Goal: Find specific page/section: Find specific page/section

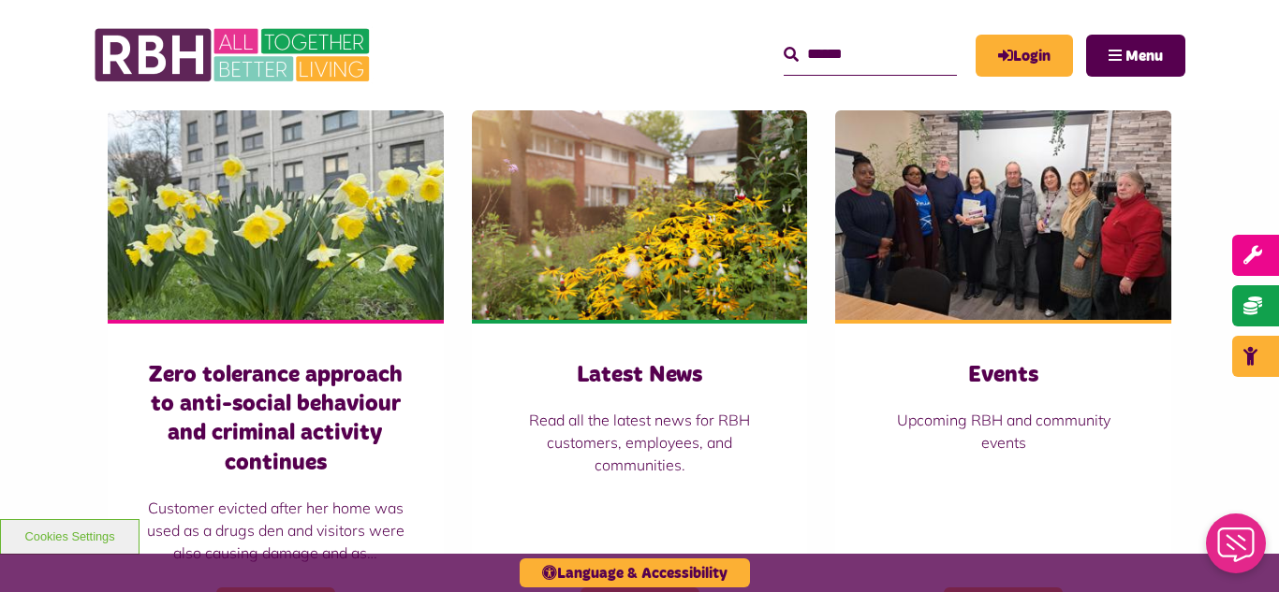
scroll to position [1273, 0]
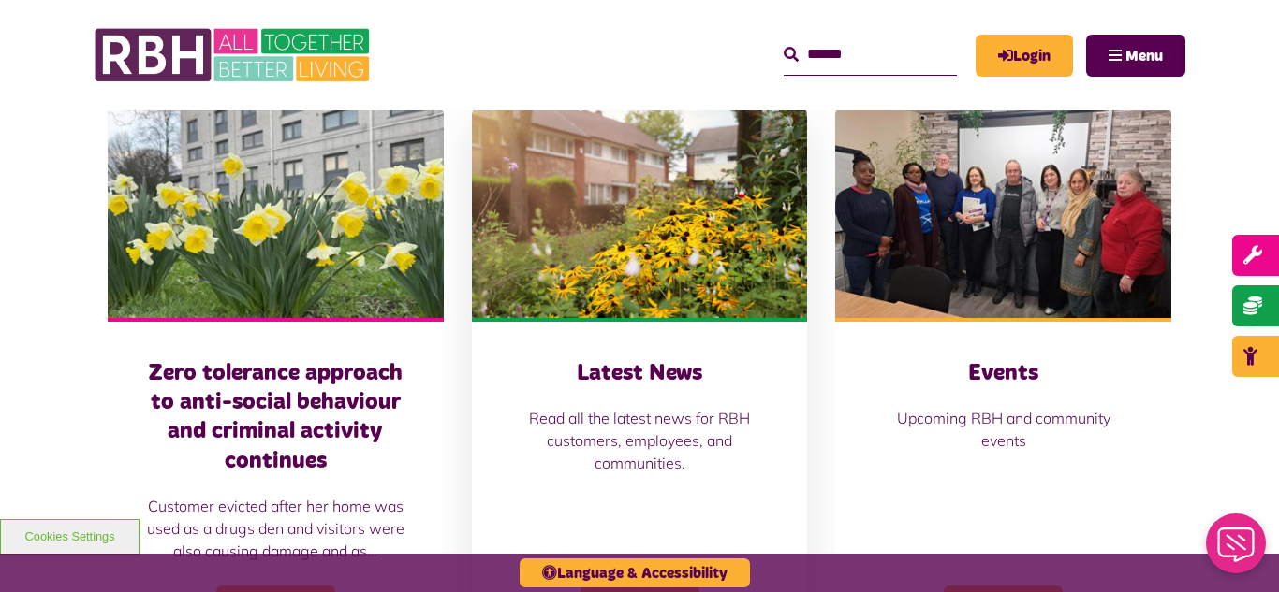
click at [727, 242] on img at bounding box center [640, 214] width 336 height 210
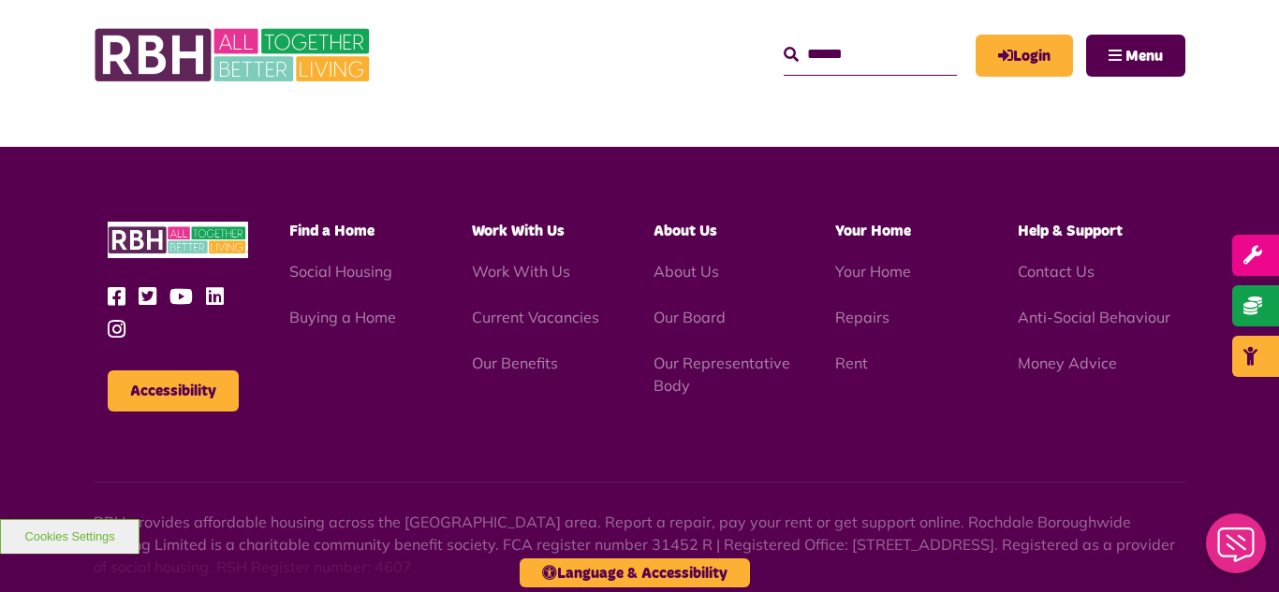
scroll to position [2038, 0]
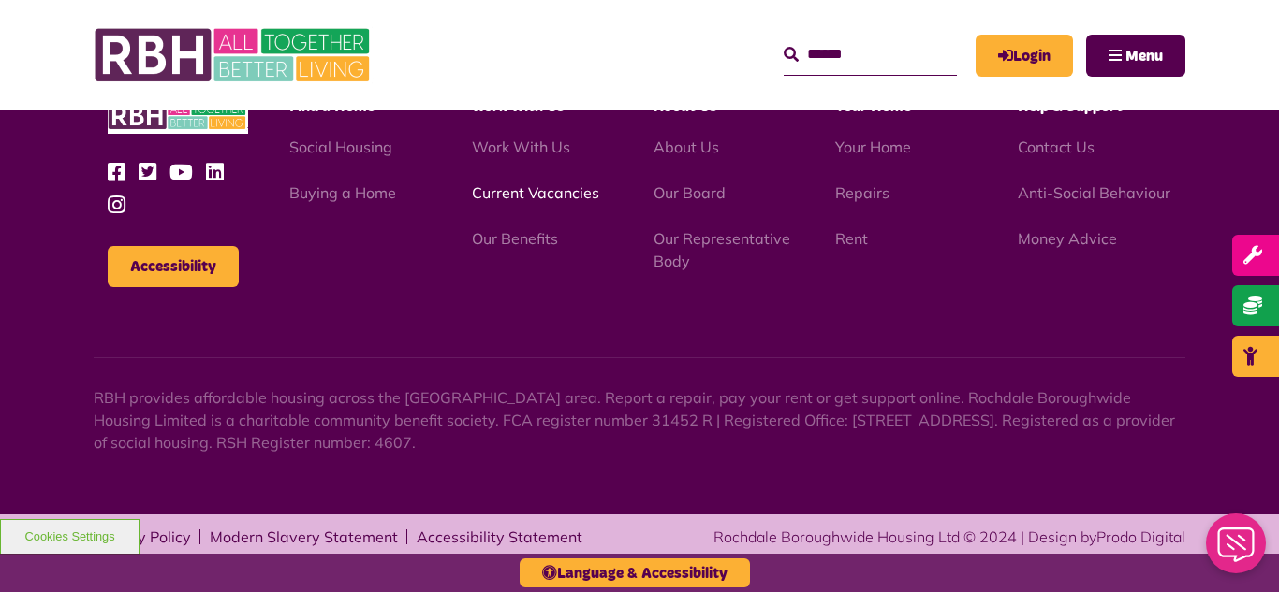
click at [491, 194] on link "Current Vacancies" at bounding box center [535, 192] width 127 height 19
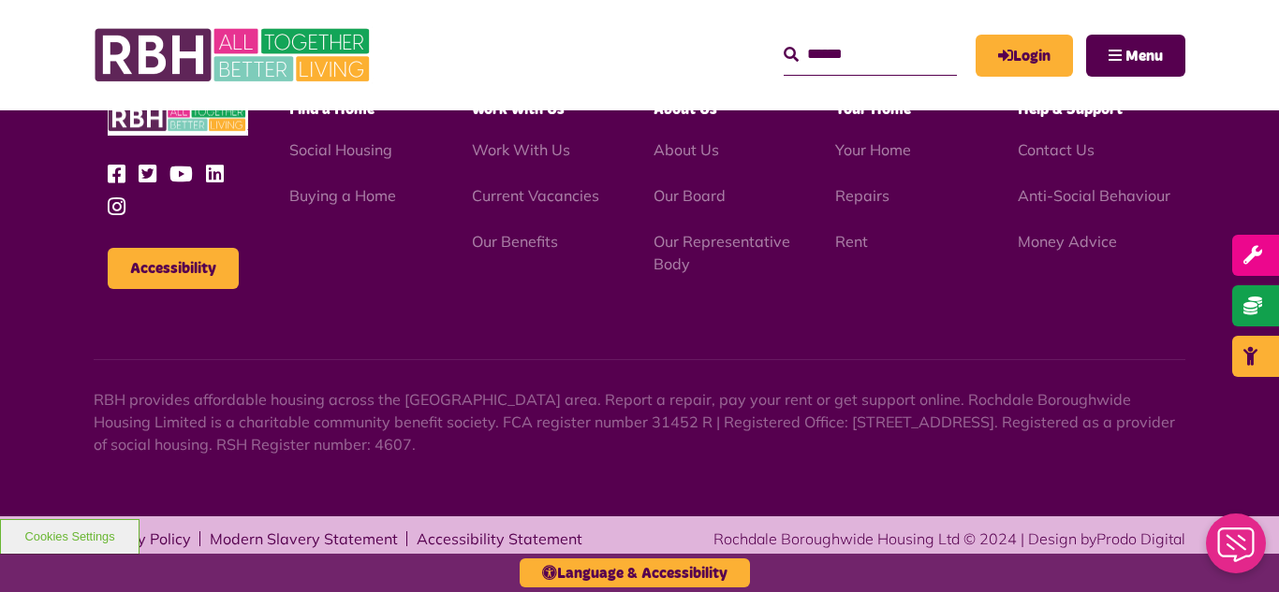
scroll to position [2258, 0]
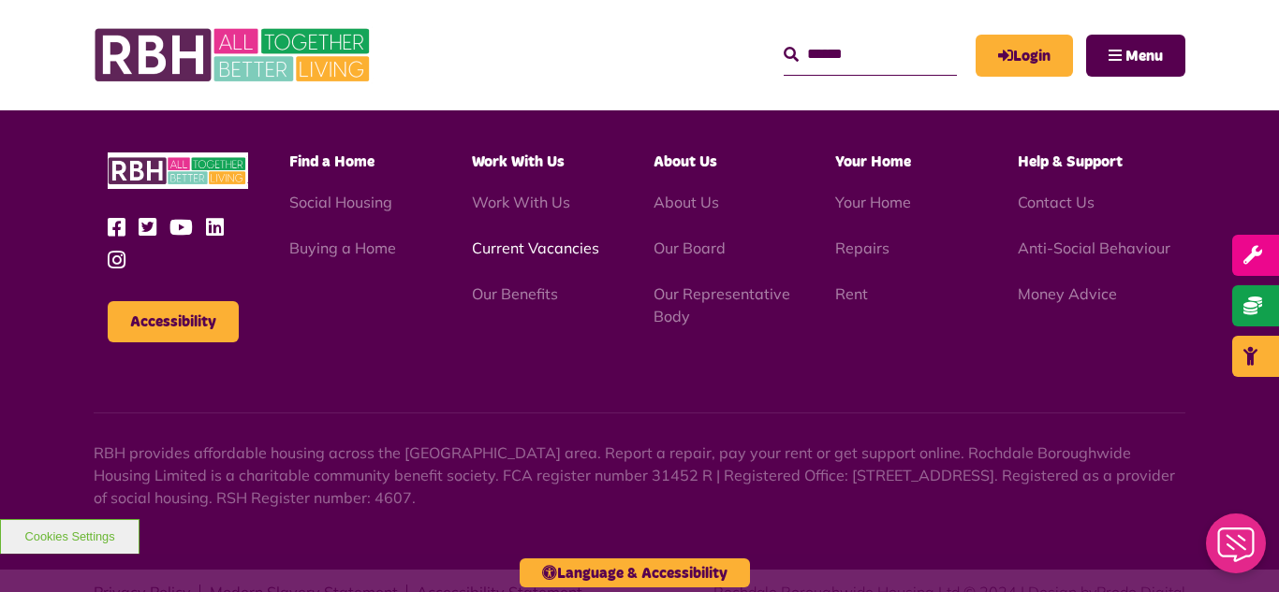
scroll to position [5434, 0]
click at [516, 239] on link "Current Vacancies" at bounding box center [535, 248] width 127 height 19
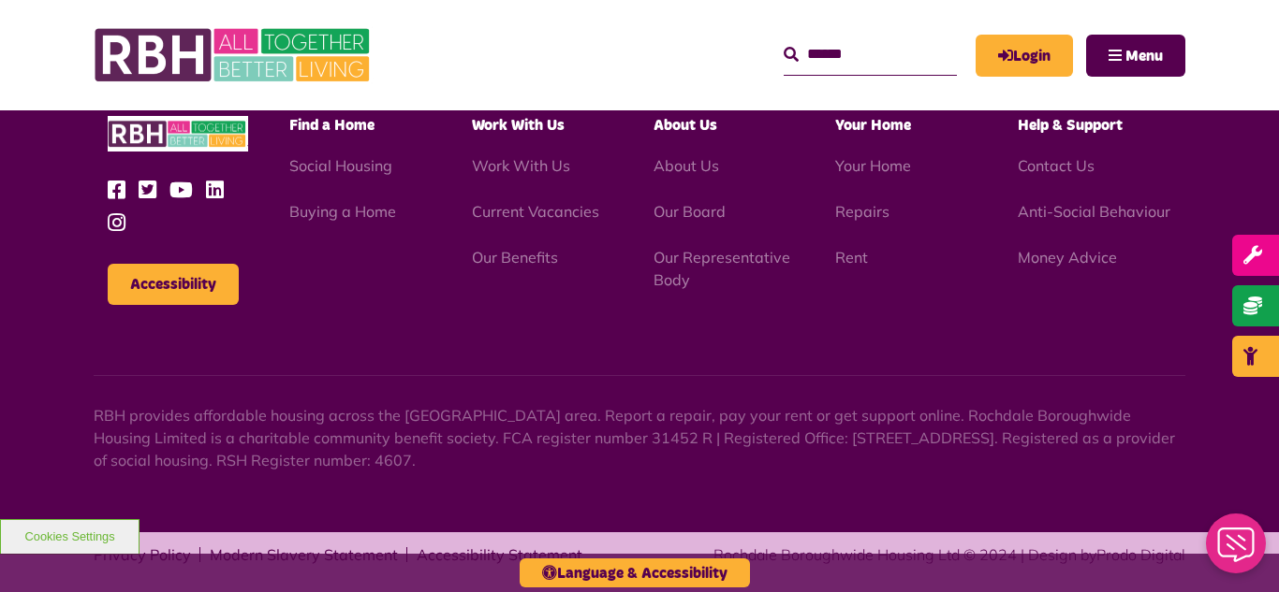
scroll to position [2258, 0]
